Goal: Use online tool/utility: Utilize a website feature to perform a specific function

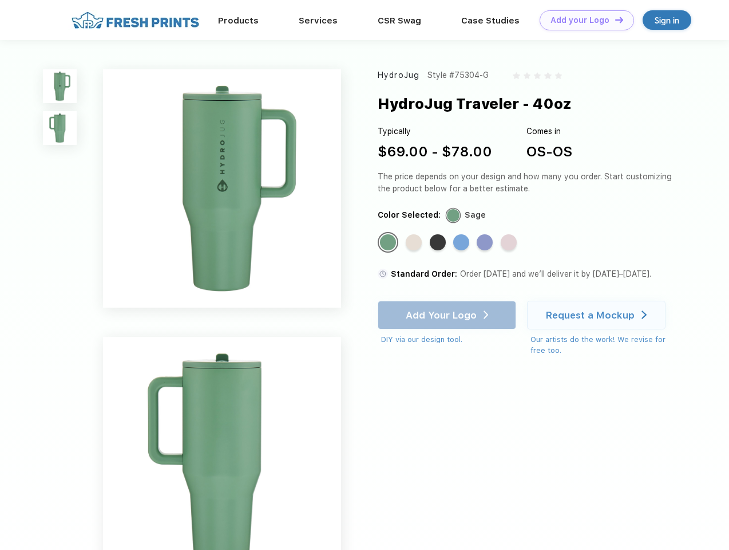
click at [583, 20] on link "Add your Logo Design Tool" at bounding box center [587, 20] width 94 height 20
click at [0, 0] on div "Design Tool" at bounding box center [0, 0] width 0 height 0
click at [614, 19] on link "Add your Logo Design Tool" at bounding box center [587, 20] width 94 height 20
click at [60, 86] on img at bounding box center [60, 86] width 34 height 34
click at [60, 128] on img at bounding box center [60, 128] width 34 height 34
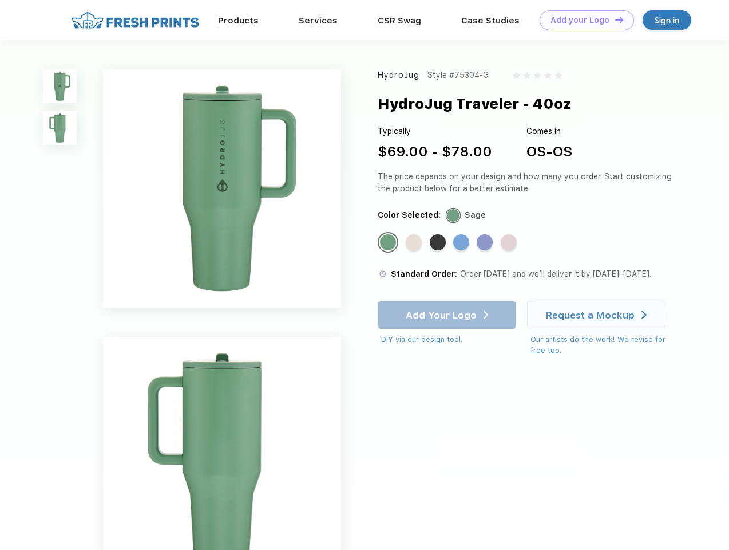
click at [389, 243] on div "Standard Color" at bounding box center [388, 242] width 16 height 16
click at [415, 243] on div "Standard Color" at bounding box center [414, 242] width 16 height 16
click at [439, 243] on div "Standard Color" at bounding box center [438, 242] width 16 height 16
click at [463, 243] on div "Standard Color" at bounding box center [461, 242] width 16 height 16
click at [486, 243] on div "Standard Color" at bounding box center [485, 242] width 16 height 16
